Goal: Information Seeking & Learning: Learn about a topic

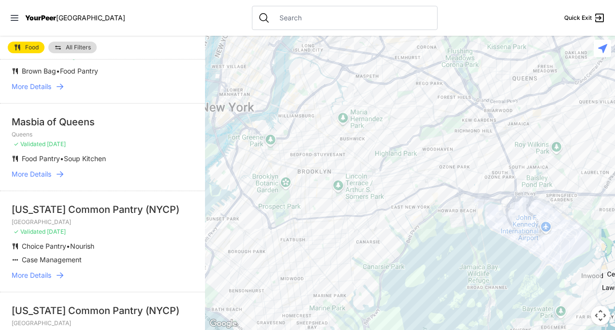
scroll to position [86, 0]
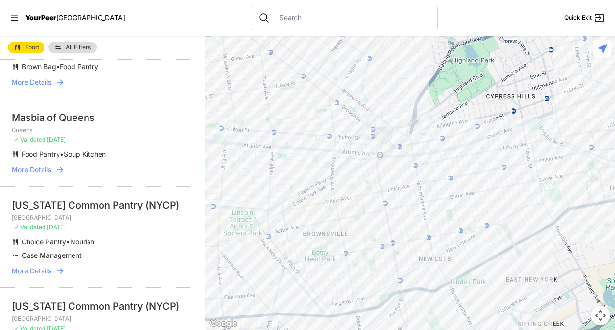
click at [97, 188] on li "[US_STATE] Common Pantry (NYCP) [GEOGRAPHIC_DATA] ✓ Validated [DATE] Choice Pan…" at bounding box center [102, 236] width 205 height 101
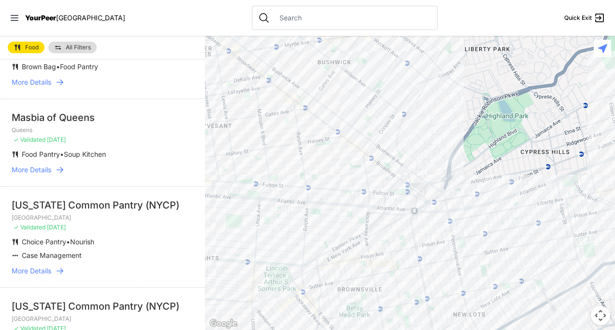
click at [603, 49] on icon at bounding box center [602, 48] width 9 height 9
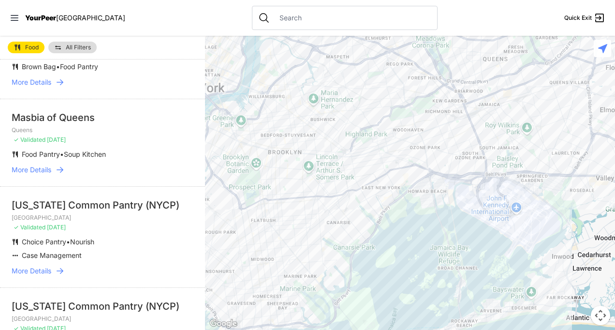
click at [366, 124] on div at bounding box center [410, 183] width 410 height 294
click at [372, 121] on div at bounding box center [410, 183] width 410 height 294
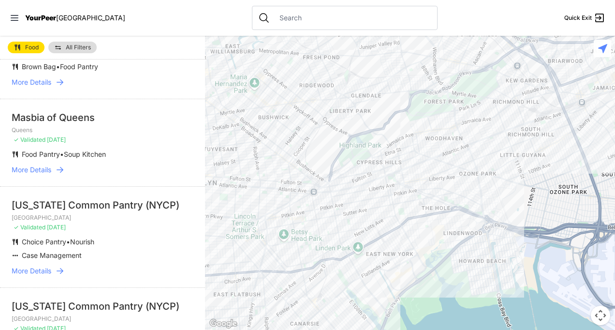
click at [326, 223] on div at bounding box center [410, 183] width 410 height 294
click at [326, 220] on div at bounding box center [410, 183] width 410 height 294
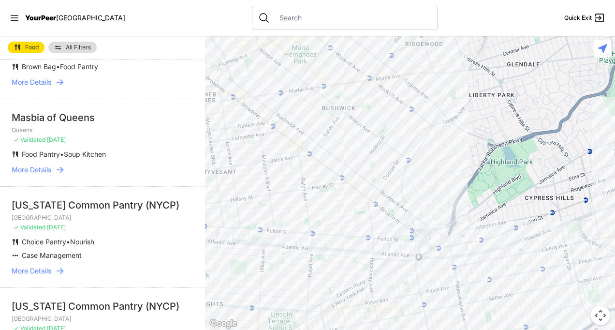
click at [310, 150] on div at bounding box center [410, 183] width 410 height 294
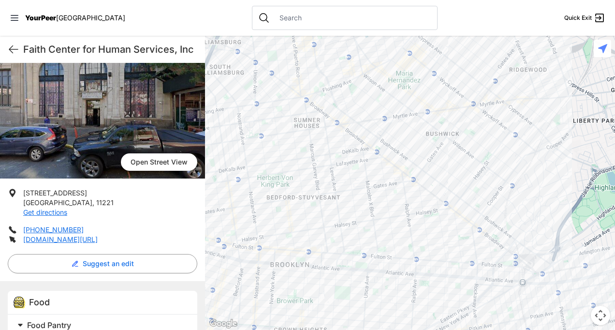
scroll to position [59, 0]
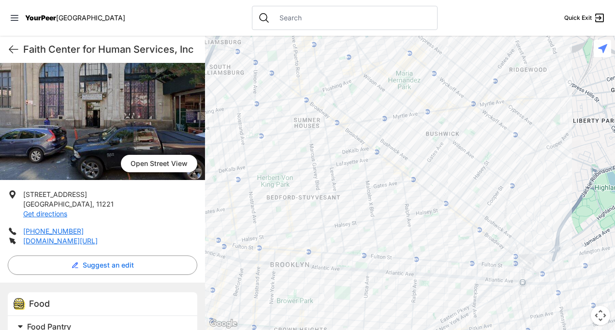
click at [377, 168] on div at bounding box center [410, 183] width 410 height 294
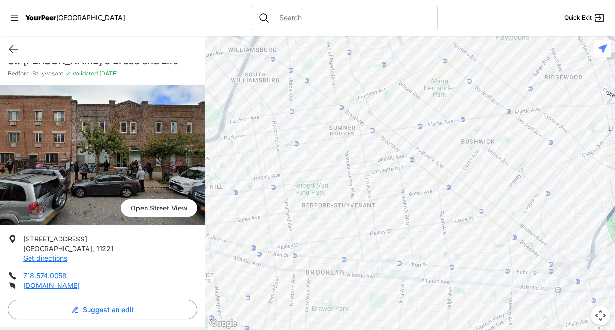
scroll to position [15, 0]
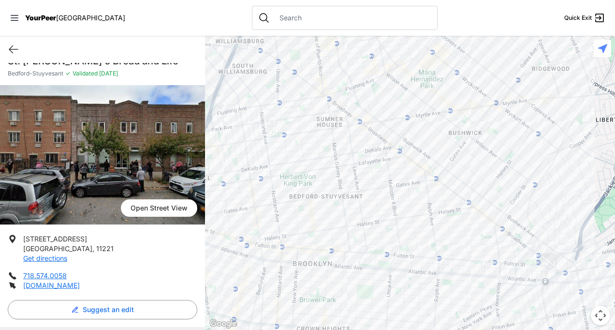
click at [460, 172] on div at bounding box center [410, 183] width 410 height 294
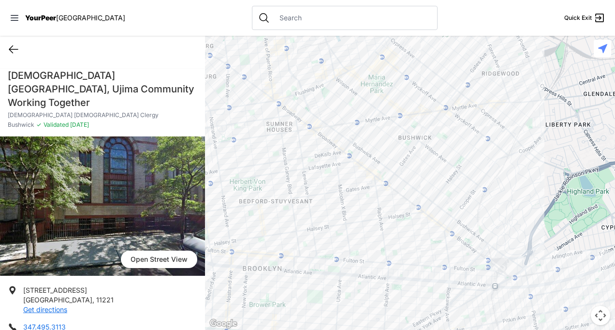
click at [15, 51] on icon at bounding box center [14, 50] width 12 height 12
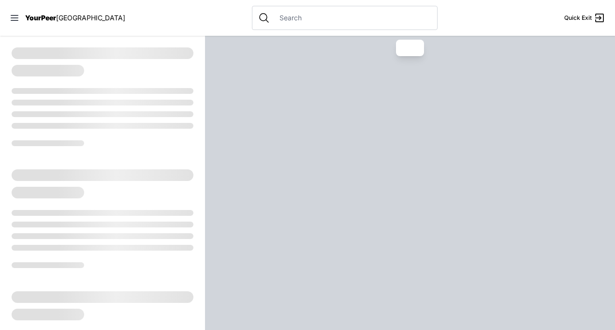
select select "recentlyUpdated"
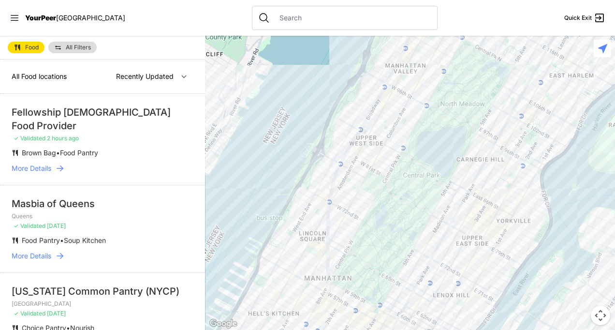
click at [87, 51] on link "All Filters" at bounding box center [72, 48] width 48 height 12
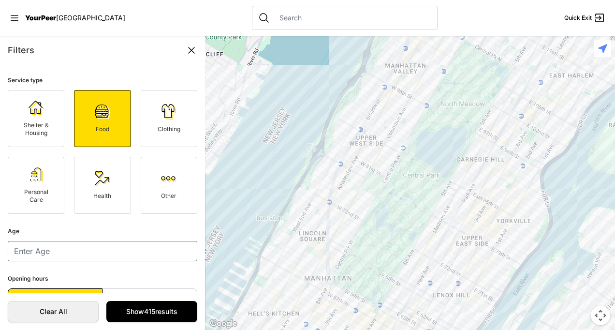
click at [65, 44] on div "Filters" at bounding box center [103, 51] width 190 height 14
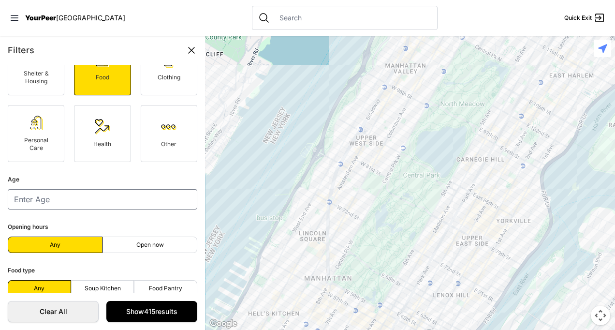
scroll to position [63, 0]
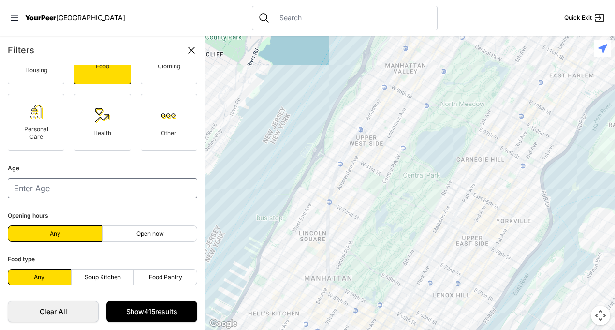
click at [159, 233] on span "Open now" at bounding box center [150, 234] width 28 height 8
click at [150, 234] on input "Open now" at bounding box center [150, 234] width 0 height 0
radio input "true"
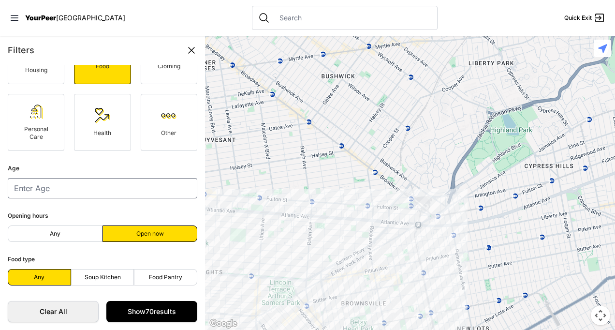
click at [335, 194] on div at bounding box center [410, 183] width 410 height 294
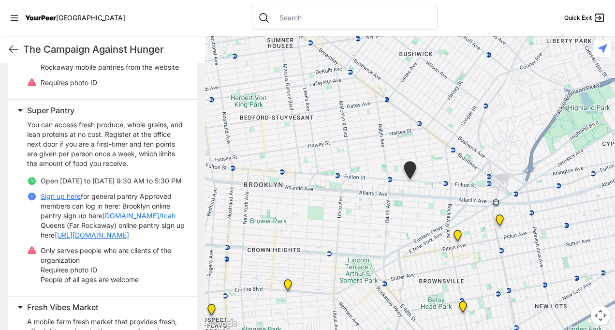
scroll to position [426, 0]
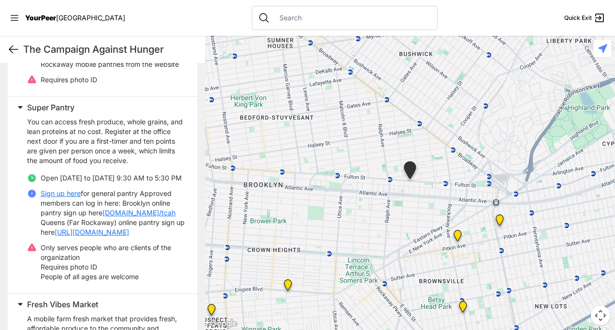
click at [9, 48] on icon at bounding box center [14, 50] width 12 height 12
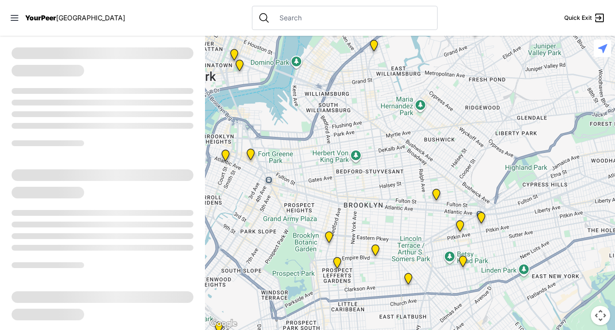
click at [462, 225] on img "Continuous Access Adult Drop-In (CADI)" at bounding box center [460, 227] width 20 height 23
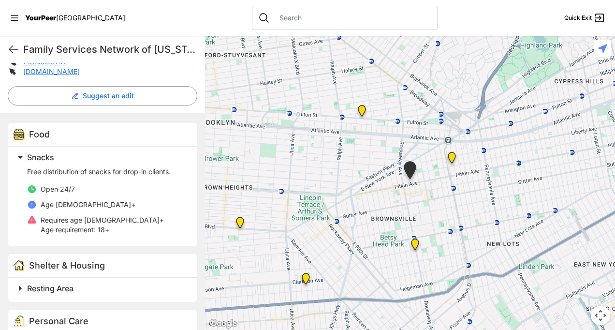
scroll to position [245, 0]
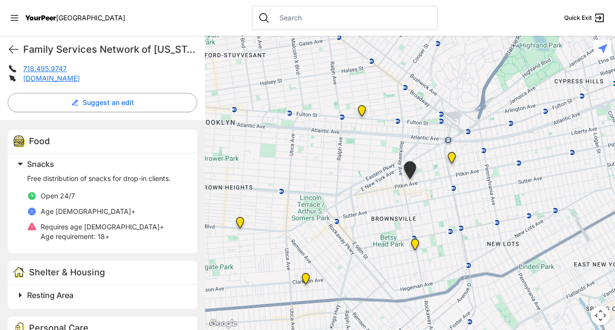
click at [364, 108] on img "SuperPantry" at bounding box center [362, 112] width 20 height 23
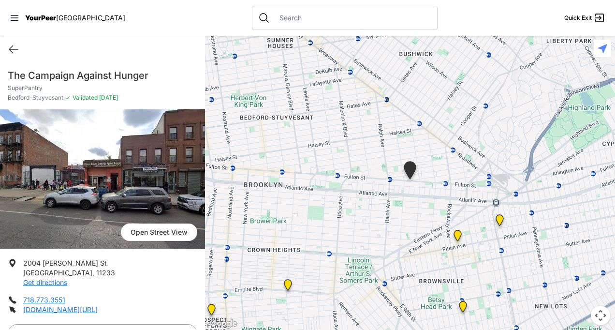
click at [460, 234] on img "Continuous Access Adult Drop-In (CADI)" at bounding box center [458, 237] width 20 height 23
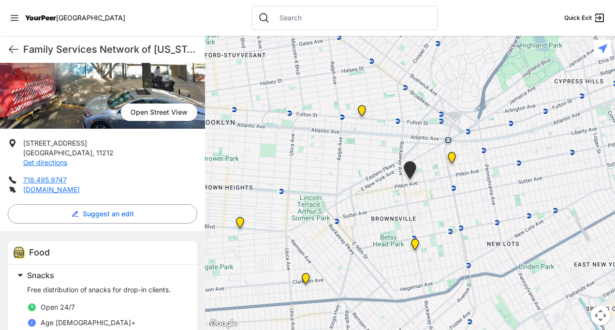
scroll to position [141, 0]
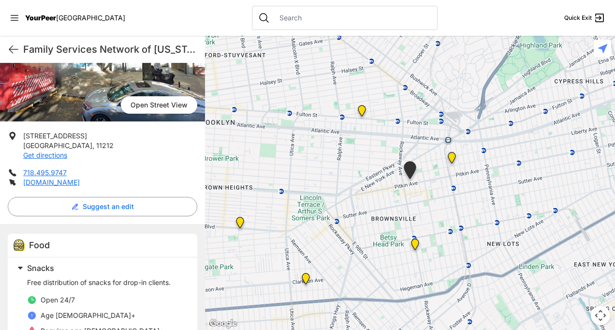
click at [454, 156] on img at bounding box center [452, 159] width 20 height 23
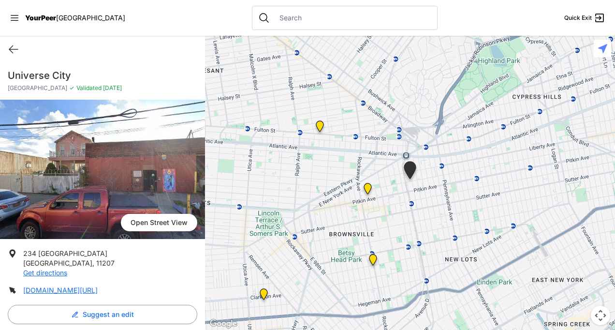
click at [376, 259] on img "Brooklyn DYCD Youth Drop-in Center" at bounding box center [373, 261] width 20 height 23
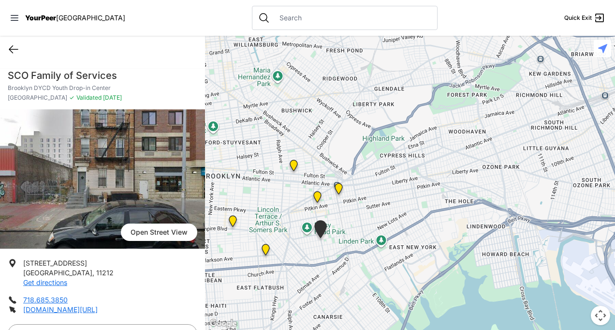
click at [16, 52] on icon at bounding box center [14, 50] width 12 height 12
